Goal: Find specific page/section: Find specific page/section

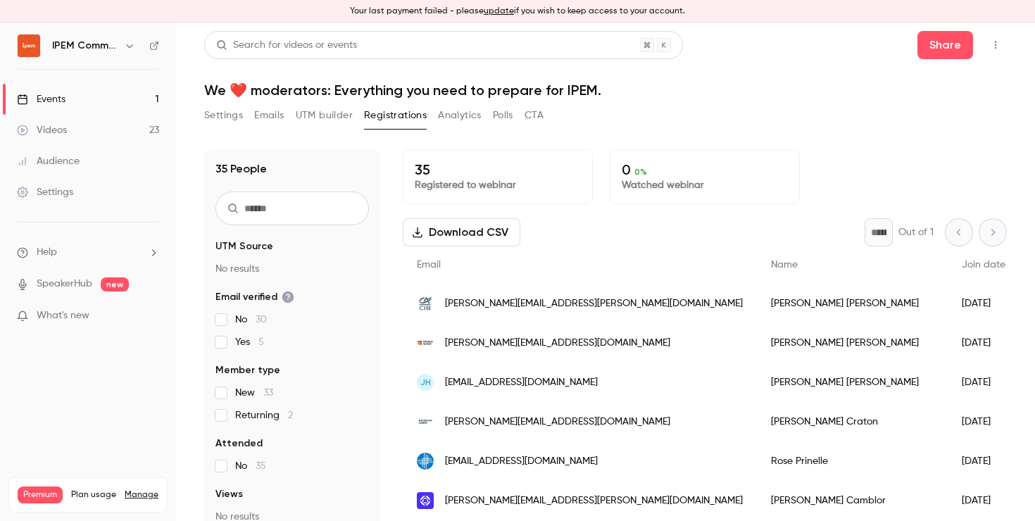
click at [61, 191] on div "Settings" at bounding box center [45, 192] width 56 height 14
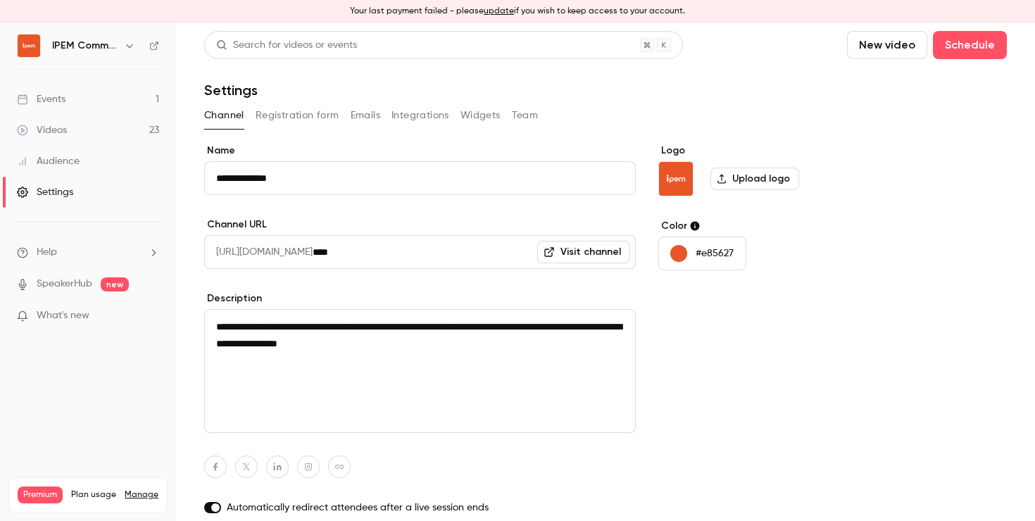
scroll to position [98, 0]
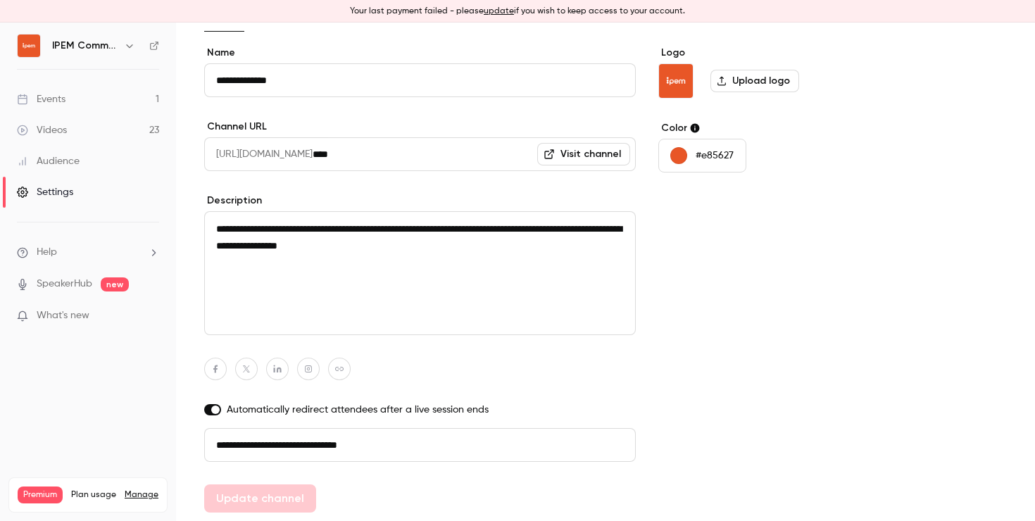
click at [51, 101] on div "Events" at bounding box center [41, 99] width 49 height 14
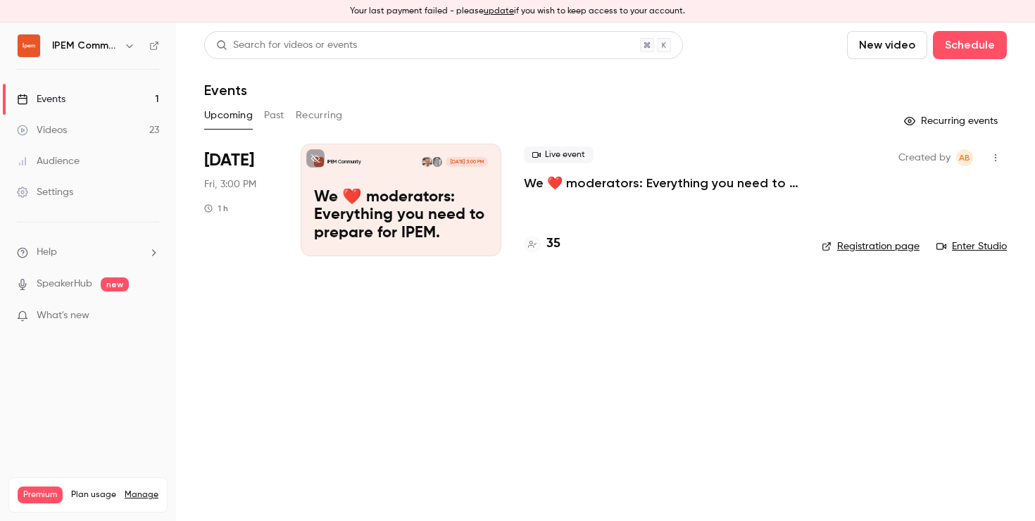
click at [390, 217] on p "We ❤️ moderators: Everything you need to prepare for IPEM." at bounding box center [401, 216] width 174 height 54
click at [963, 247] on link "Enter Studio" at bounding box center [971, 246] width 70 height 14
